Goal: Register for event/course

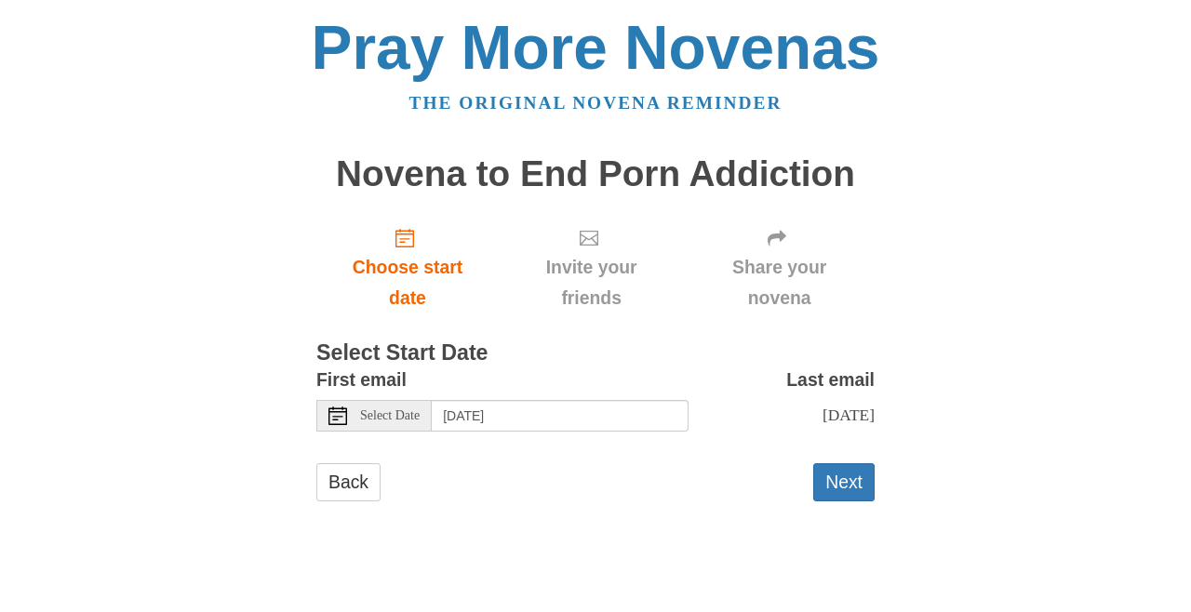
click at [851, 463] on button "Next" at bounding box center [843, 482] width 61 height 38
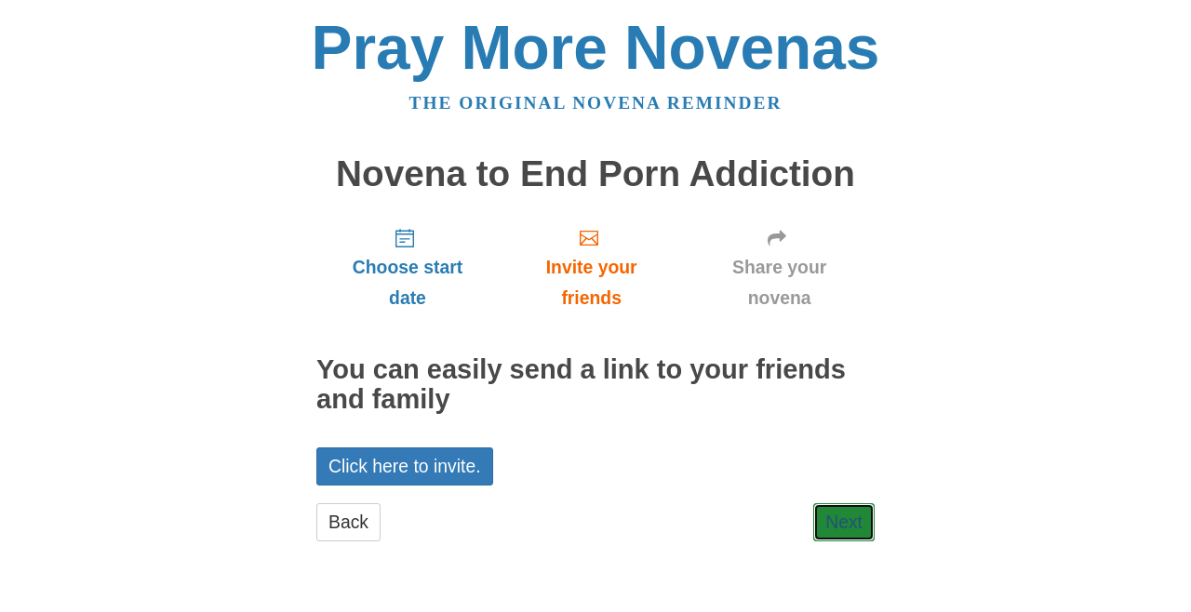
click at [857, 503] on link "Next" at bounding box center [843, 522] width 61 height 38
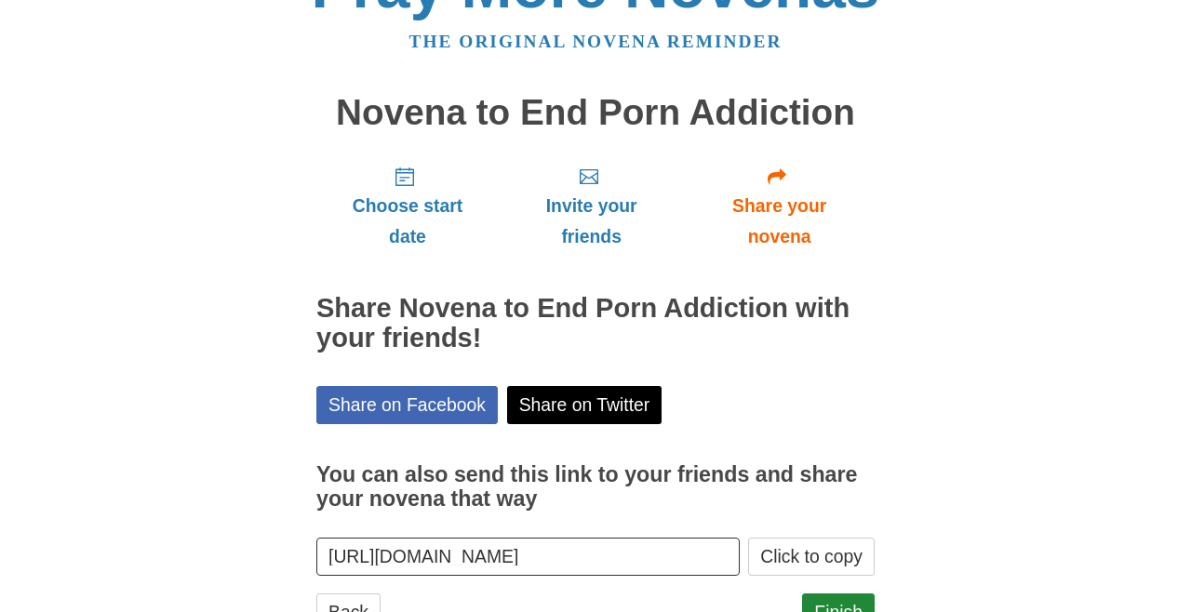
scroll to position [105, 0]
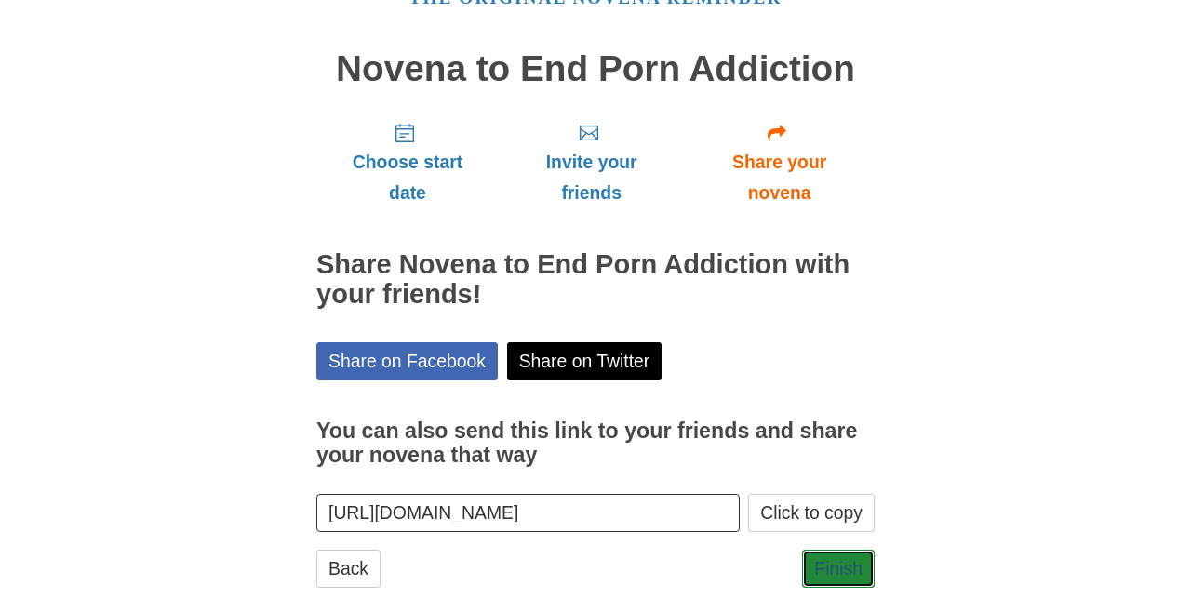
click at [859, 550] on link "Finish" at bounding box center [838, 569] width 73 height 38
